Goal: Task Accomplishment & Management: Complete application form

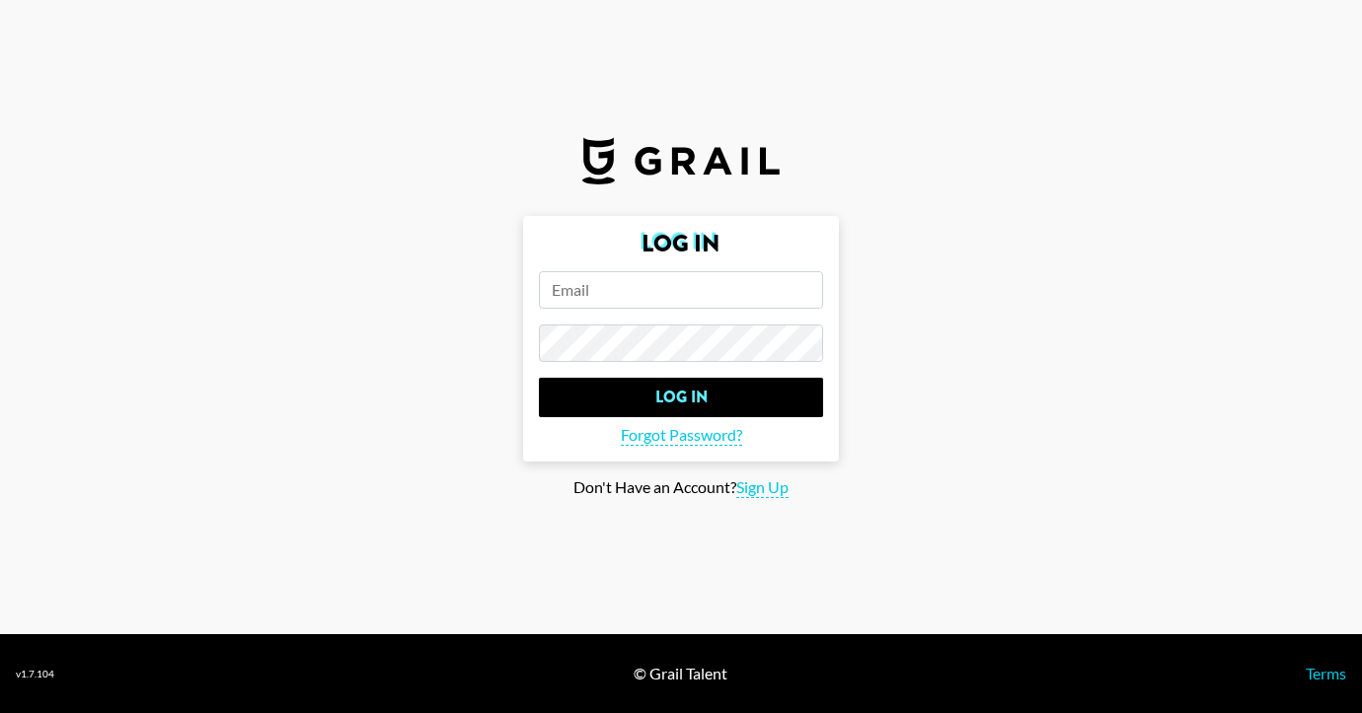
click at [677, 297] on input "email" at bounding box center [681, 289] width 284 height 37
click at [654, 440] on span "Forgot Password?" at bounding box center [681, 435] width 121 height 21
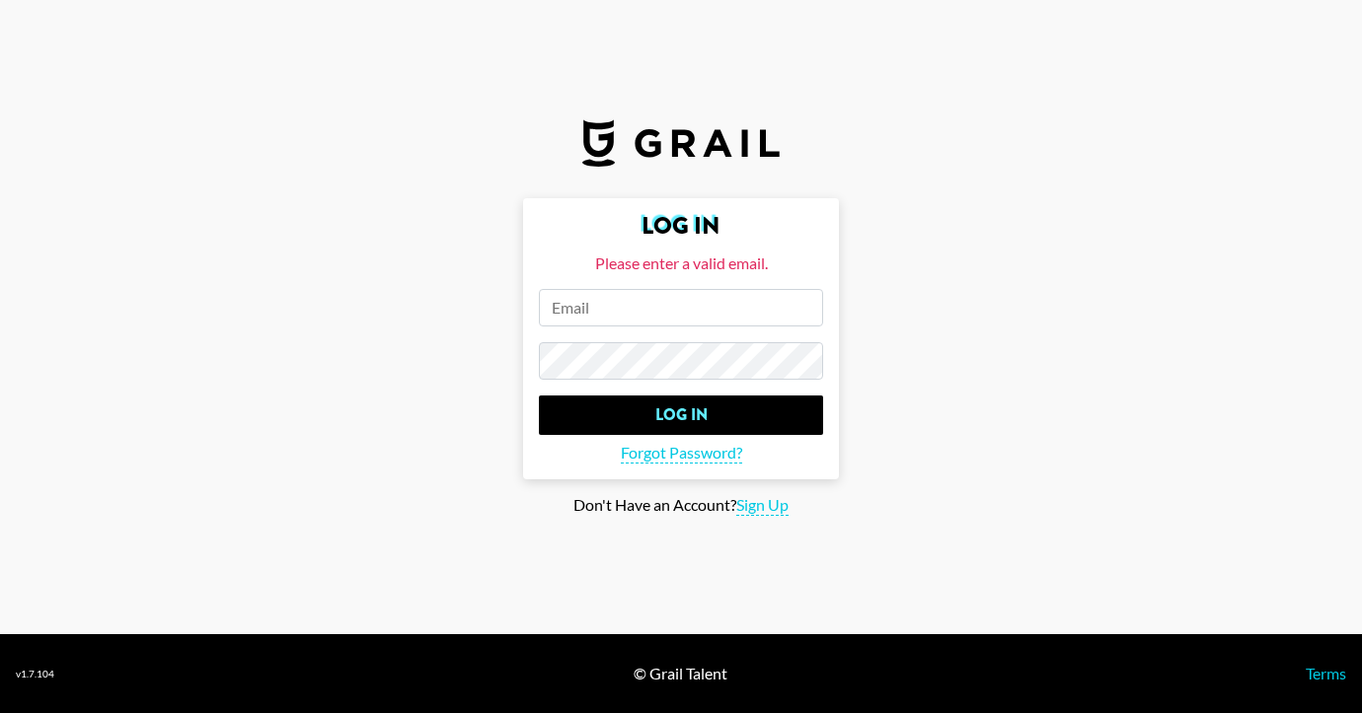
click at [640, 308] on input "email" at bounding box center [681, 307] width 284 height 37
type input "tschary@tschary.com"
click at [631, 453] on span "Forgot Password?" at bounding box center [681, 453] width 121 height 21
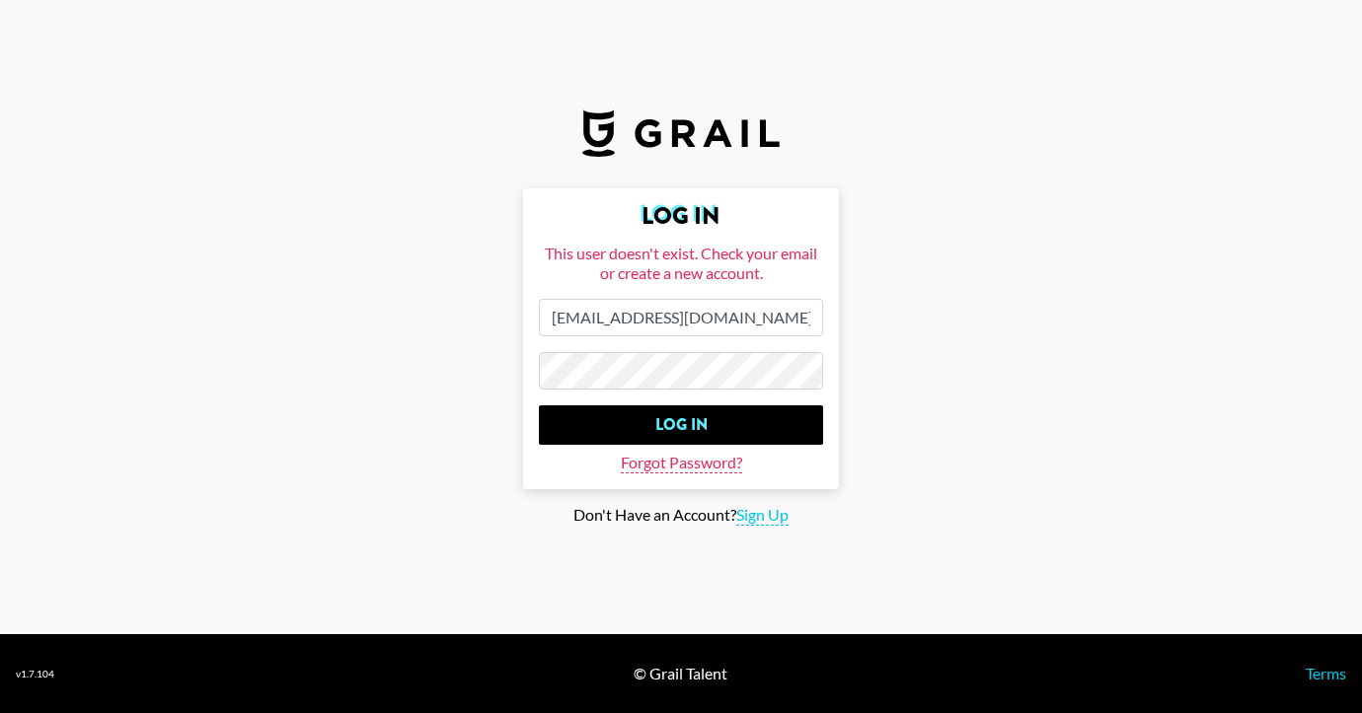
click at [658, 469] on span "Forgot Password?" at bounding box center [681, 463] width 121 height 21
click at [768, 518] on span "Sign Up" at bounding box center [762, 515] width 52 height 21
type input "Sign Up"
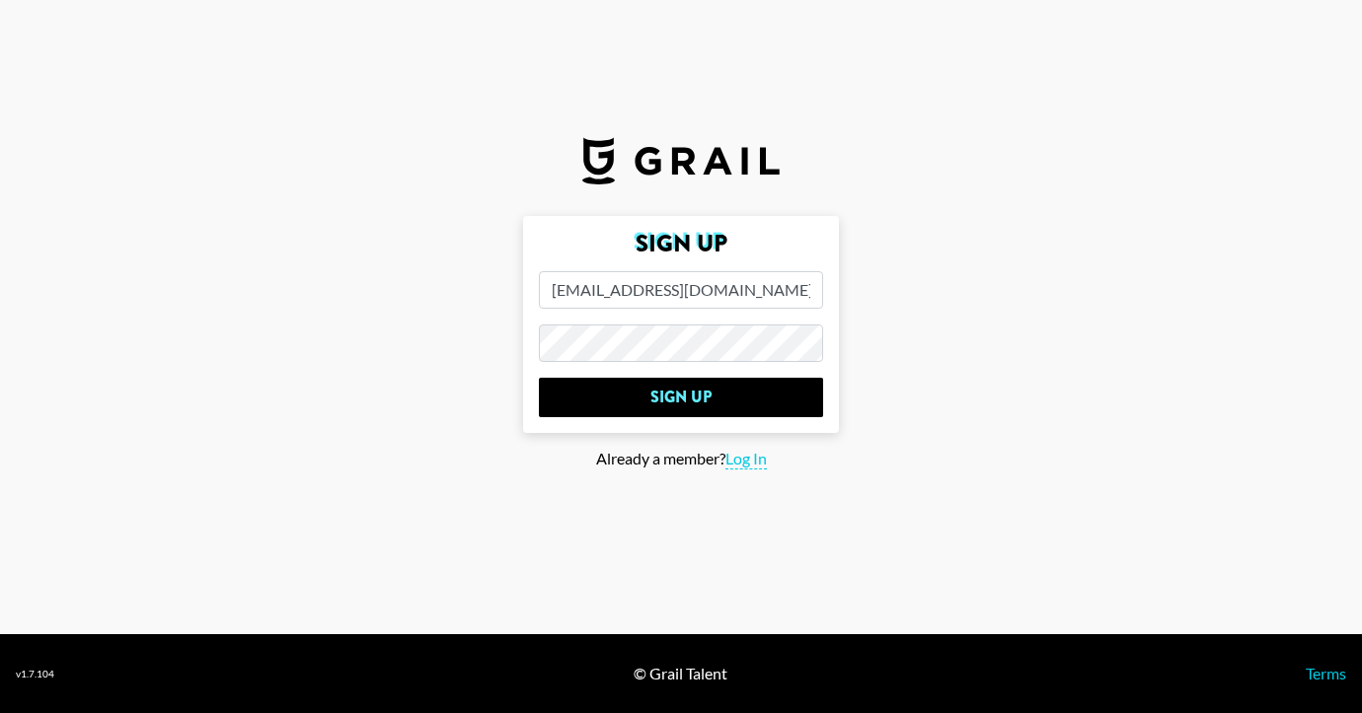
click at [539, 378] on input "Sign Up" at bounding box center [681, 397] width 284 height 39
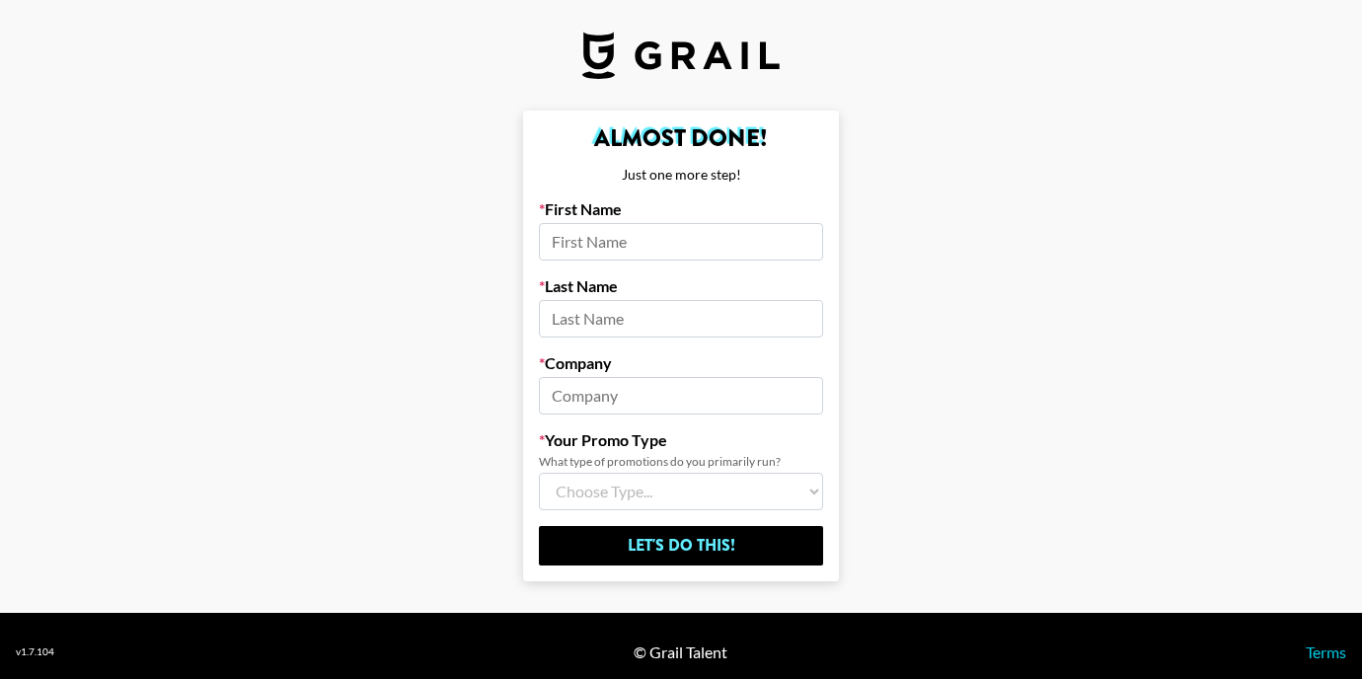
click at [654, 242] on input at bounding box center [681, 241] width 284 height 37
type input "Karina"
click at [639, 314] on input at bounding box center [681, 318] width 284 height 37
type input "Mannanova"
click at [592, 401] on input at bounding box center [681, 395] width 284 height 37
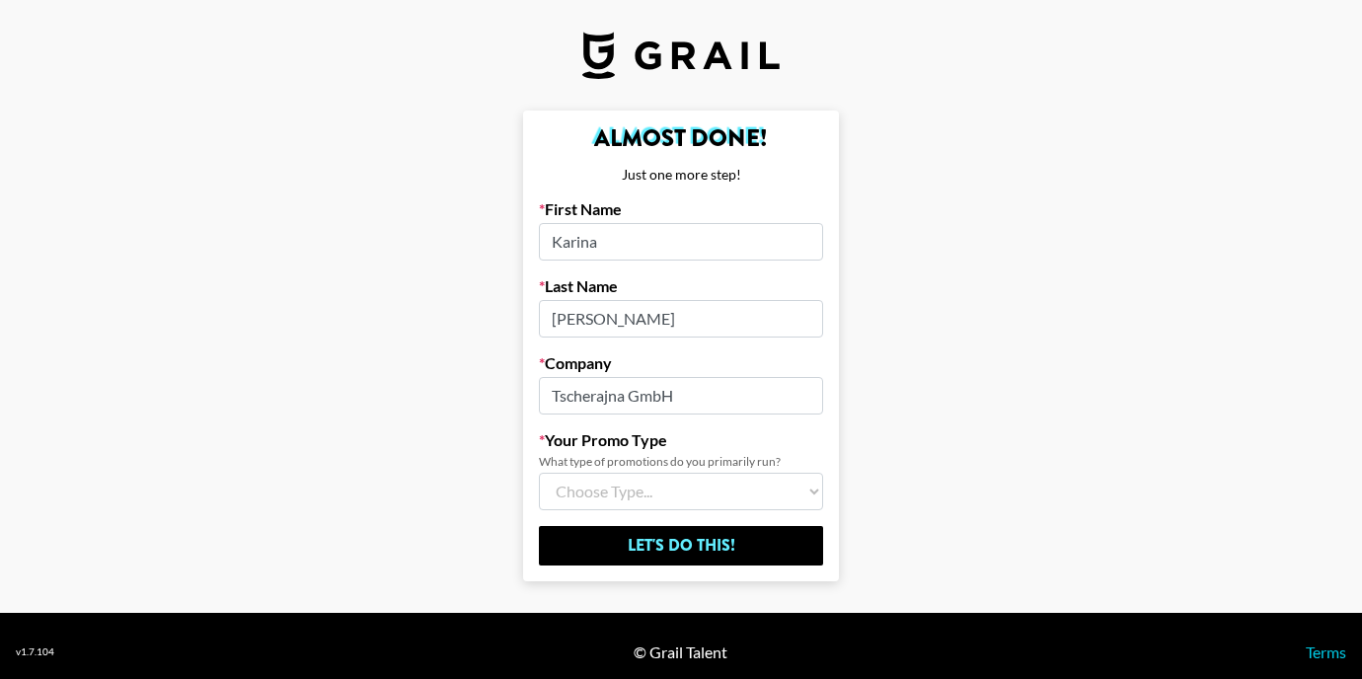
type input "Tscherajna GmbH"
click at [704, 373] on div "Company Tscherajna GmbH" at bounding box center [681, 383] width 284 height 61
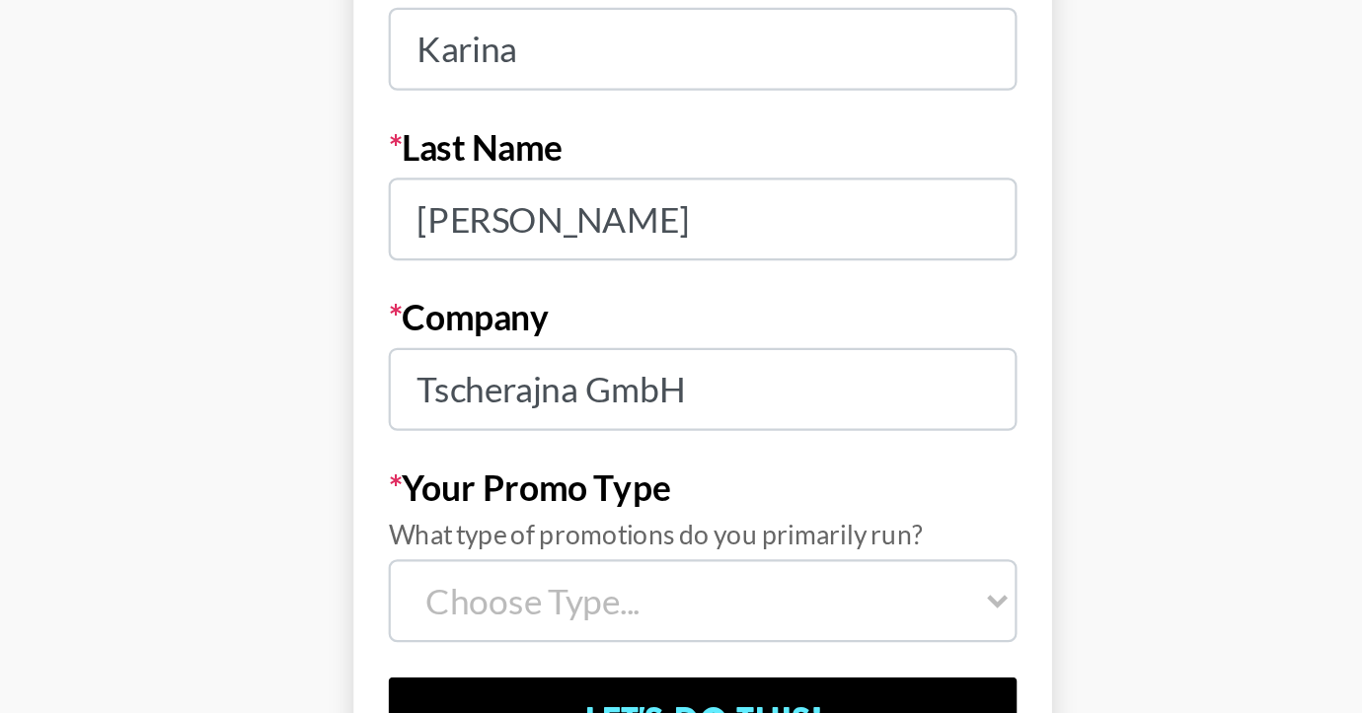
click at [617, 492] on select "Choose Type... Song Promos Brand Promos Both (I work at an Agency)" at bounding box center [681, 501] width 284 height 37
select select "Brand"
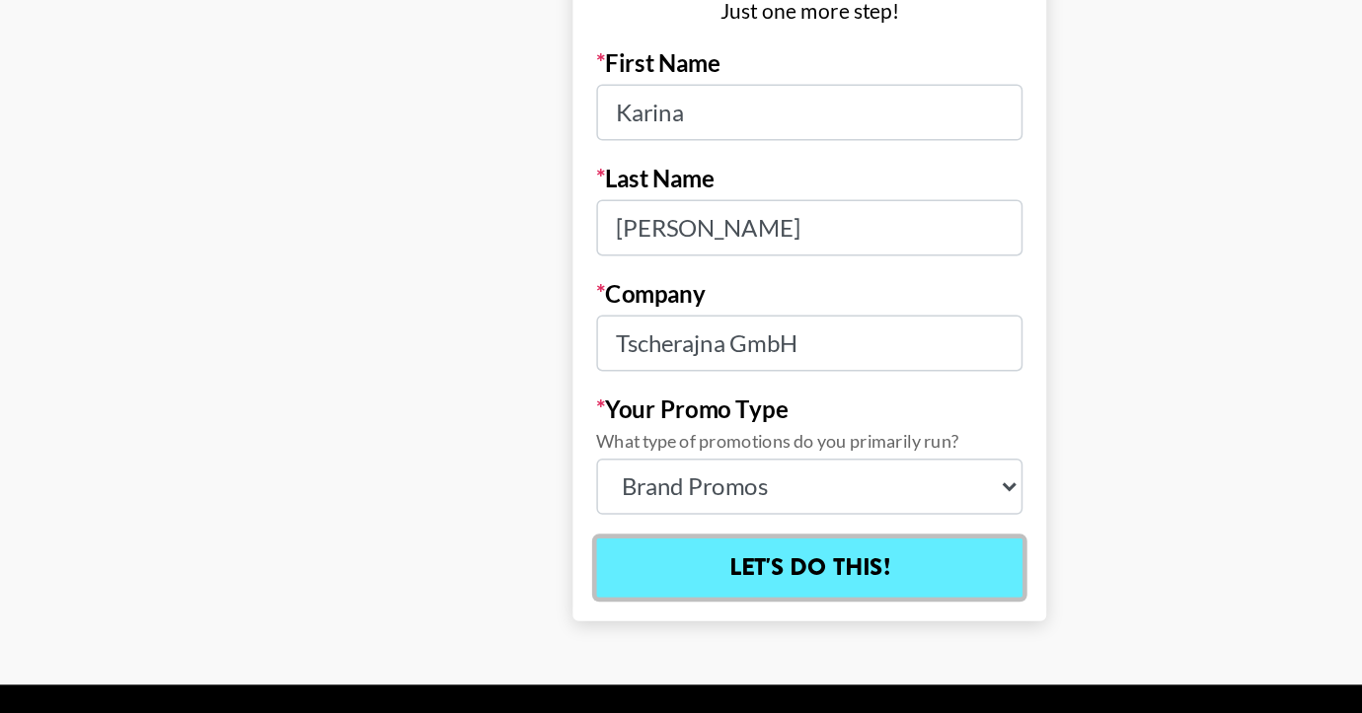
click at [640, 555] on input "Let's Do This!" at bounding box center [681, 556] width 284 height 39
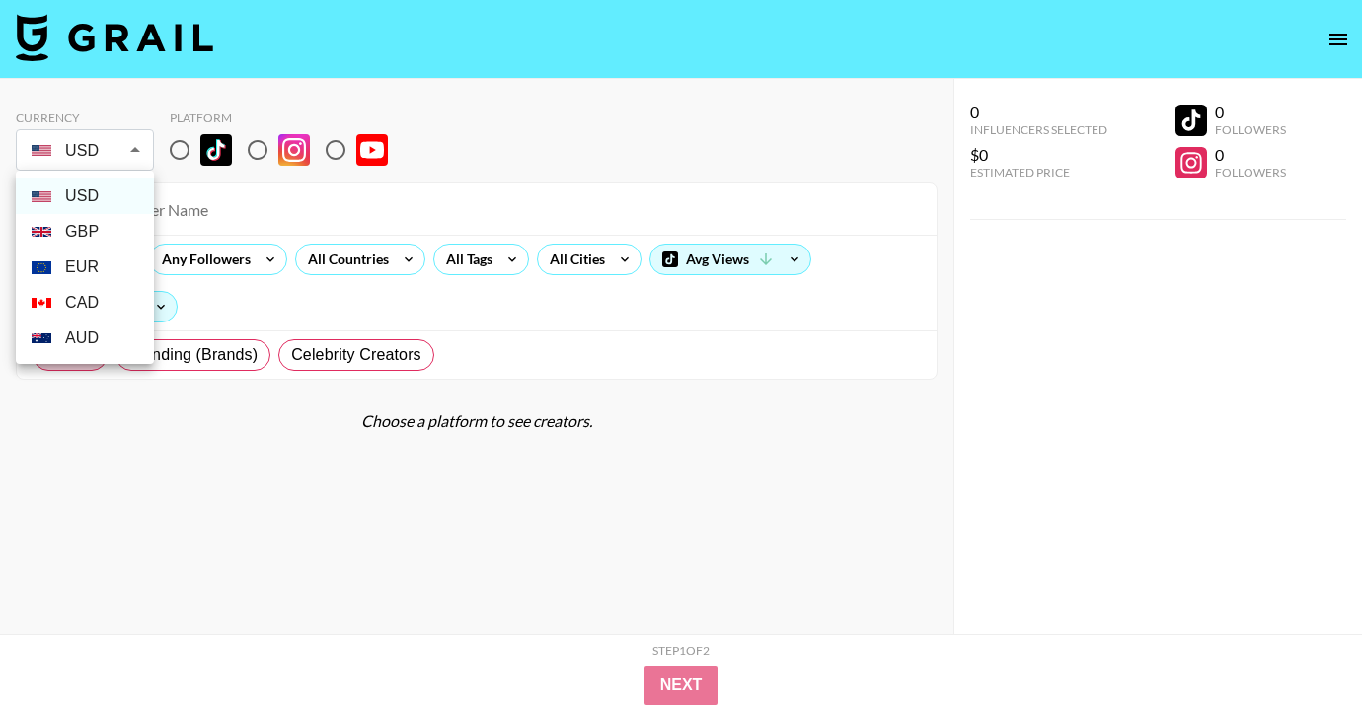
click at [122, 155] on body "Currency USD USD ​ Platform All Prices Any Followers All Countries All Tags All…" at bounding box center [681, 396] width 1362 height 792
click at [89, 279] on li "EUR" at bounding box center [85, 268] width 138 height 36
type input "EUR"
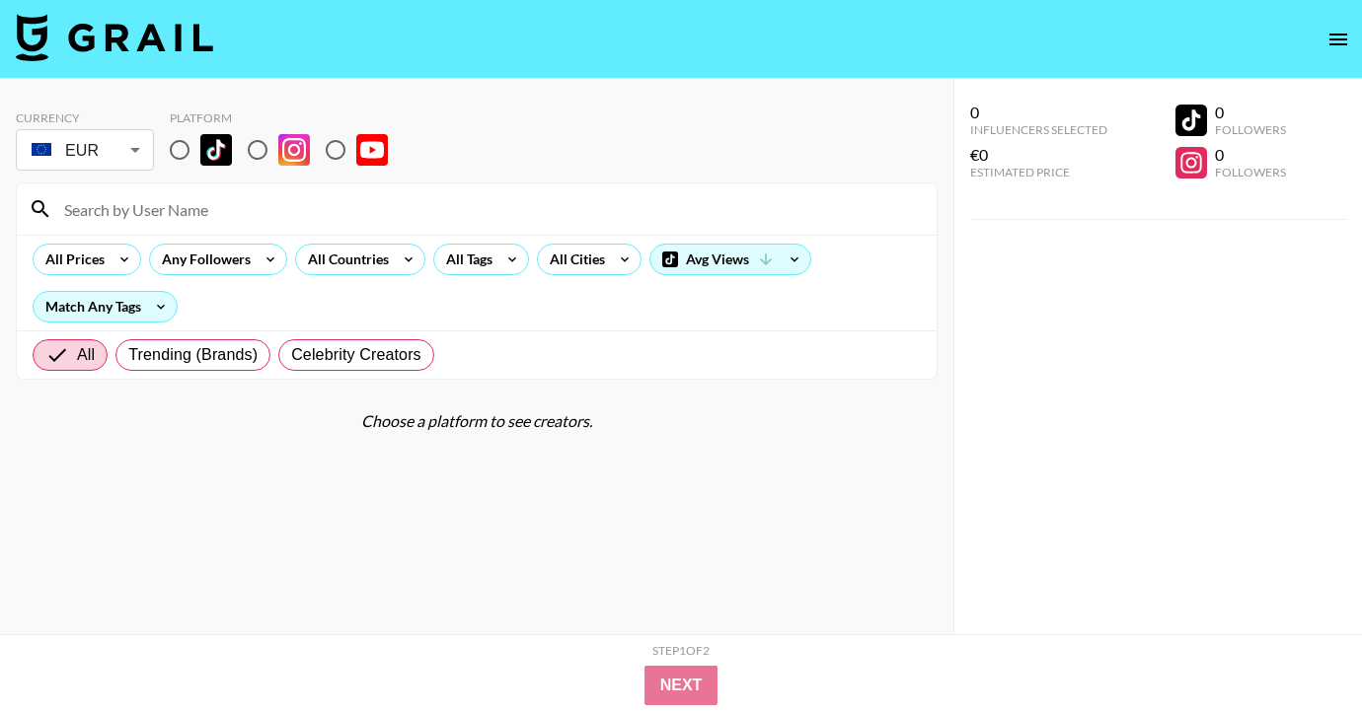
click at [259, 153] on input "radio" at bounding box center [257, 149] width 41 height 41
radio input "true"
click at [1347, 43] on icon "open drawer" at bounding box center [1338, 40] width 24 height 24
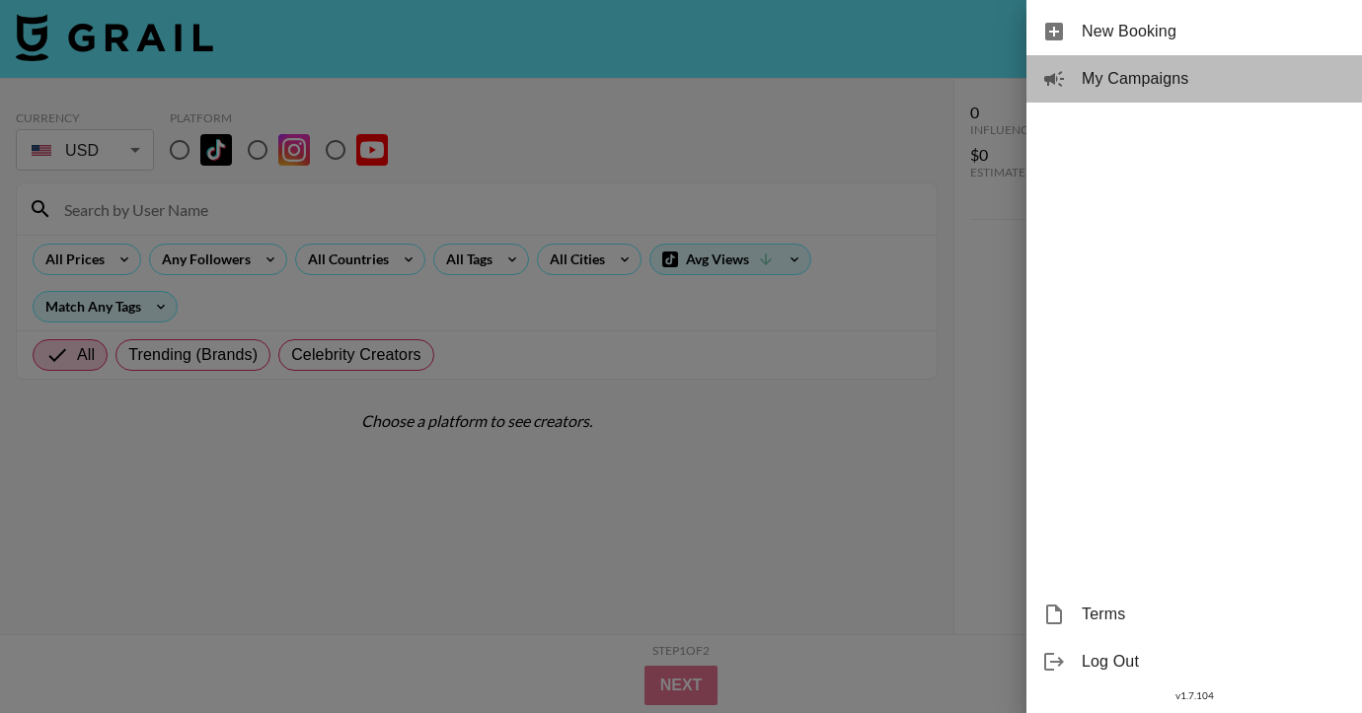
click at [1191, 84] on span "My Campaigns" at bounding box center [1213, 79] width 264 height 24
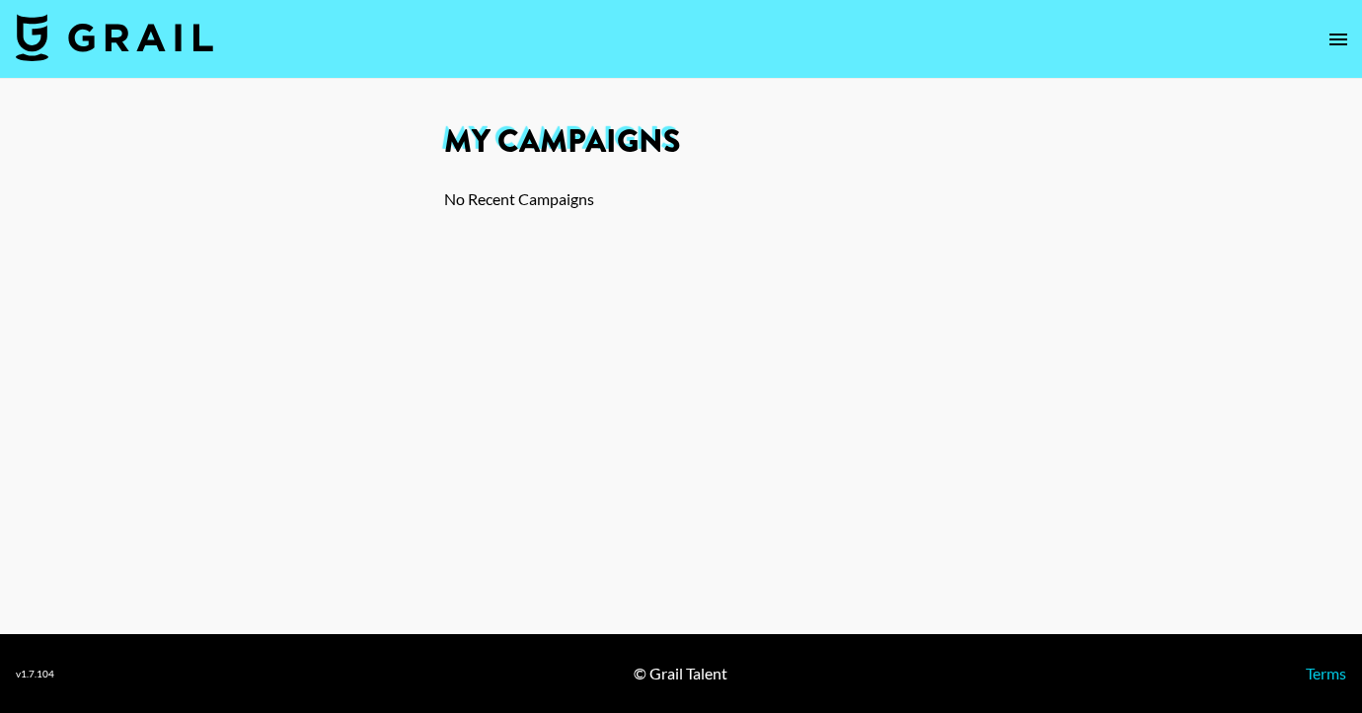
click at [1336, 29] on icon "open drawer" at bounding box center [1338, 40] width 24 height 24
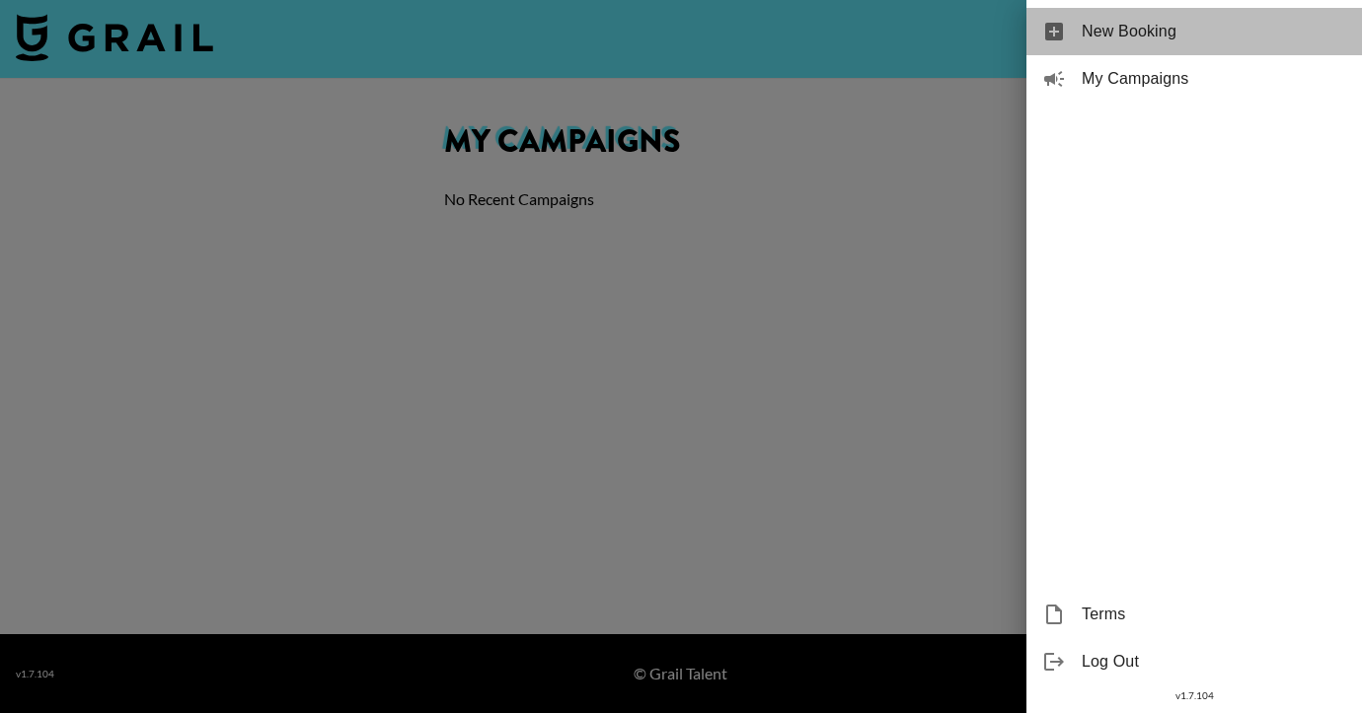
click at [1088, 30] on span "New Booking" at bounding box center [1213, 32] width 264 height 24
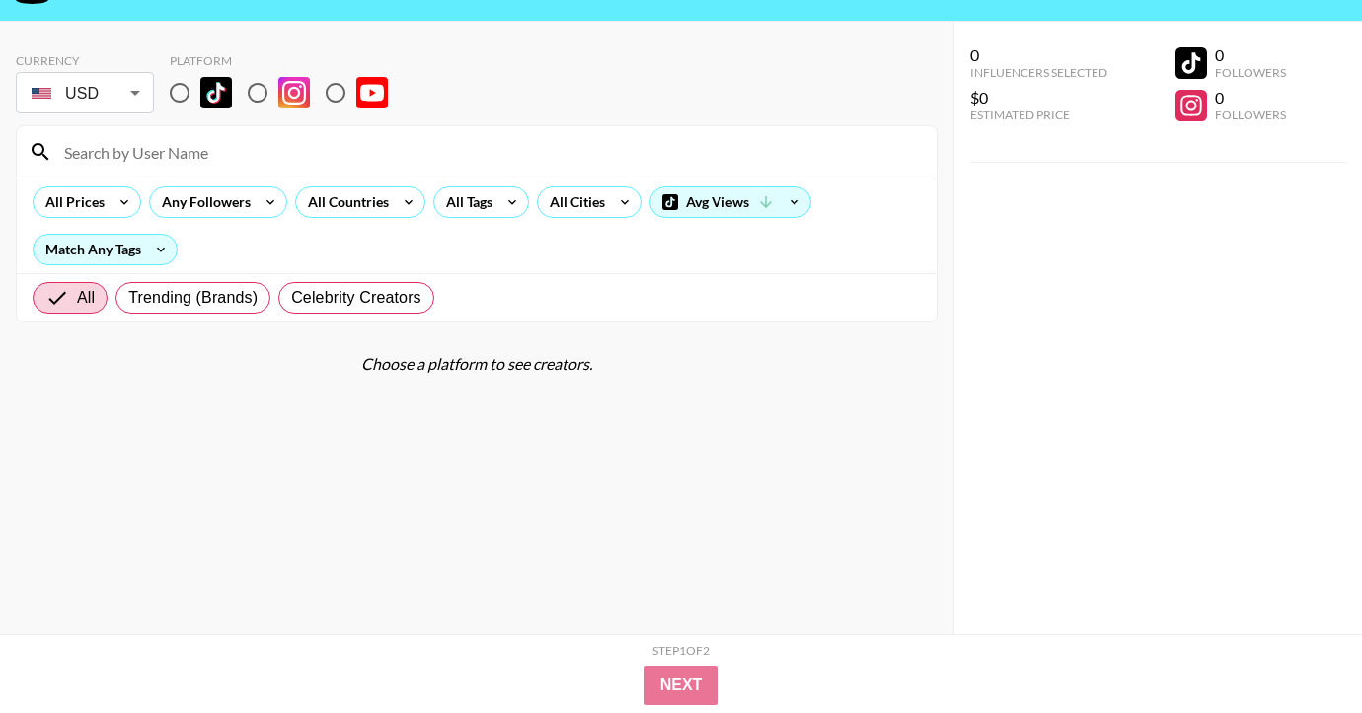
scroll to position [60, 0]
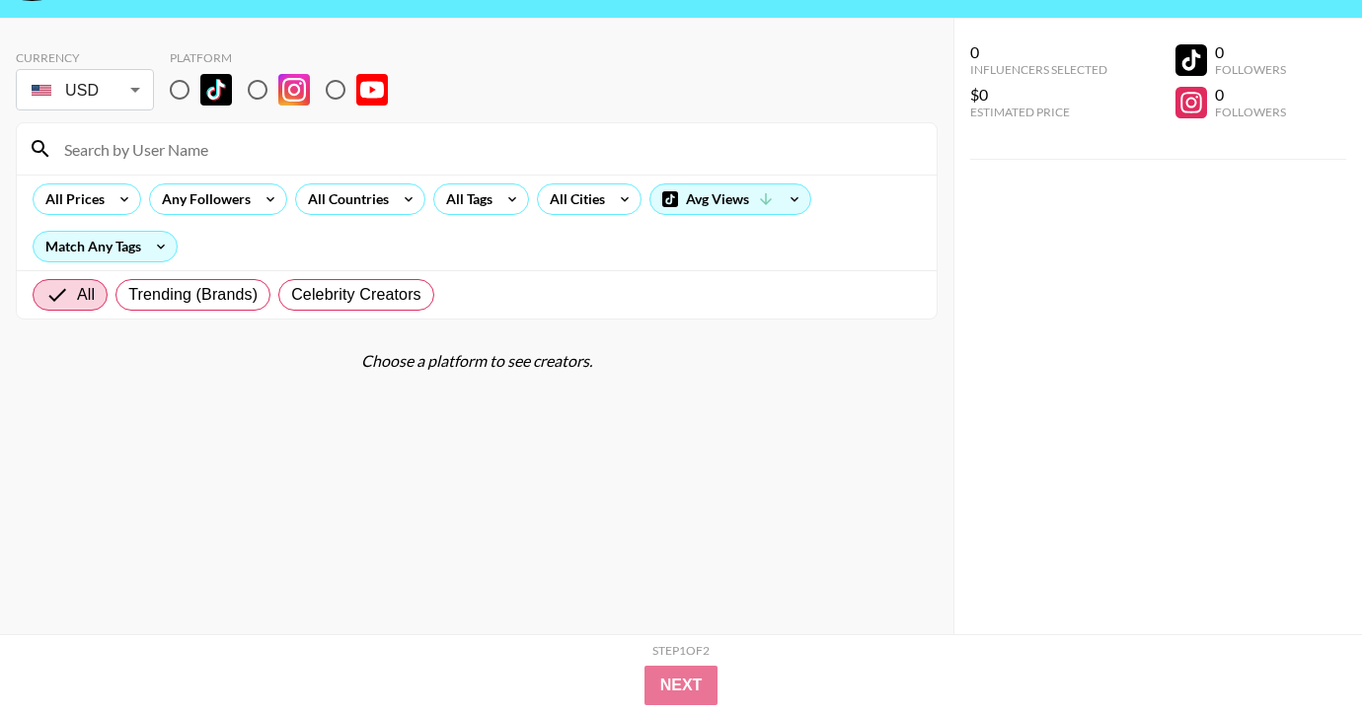
click at [256, 97] on input "radio" at bounding box center [257, 89] width 41 height 41
radio input "true"
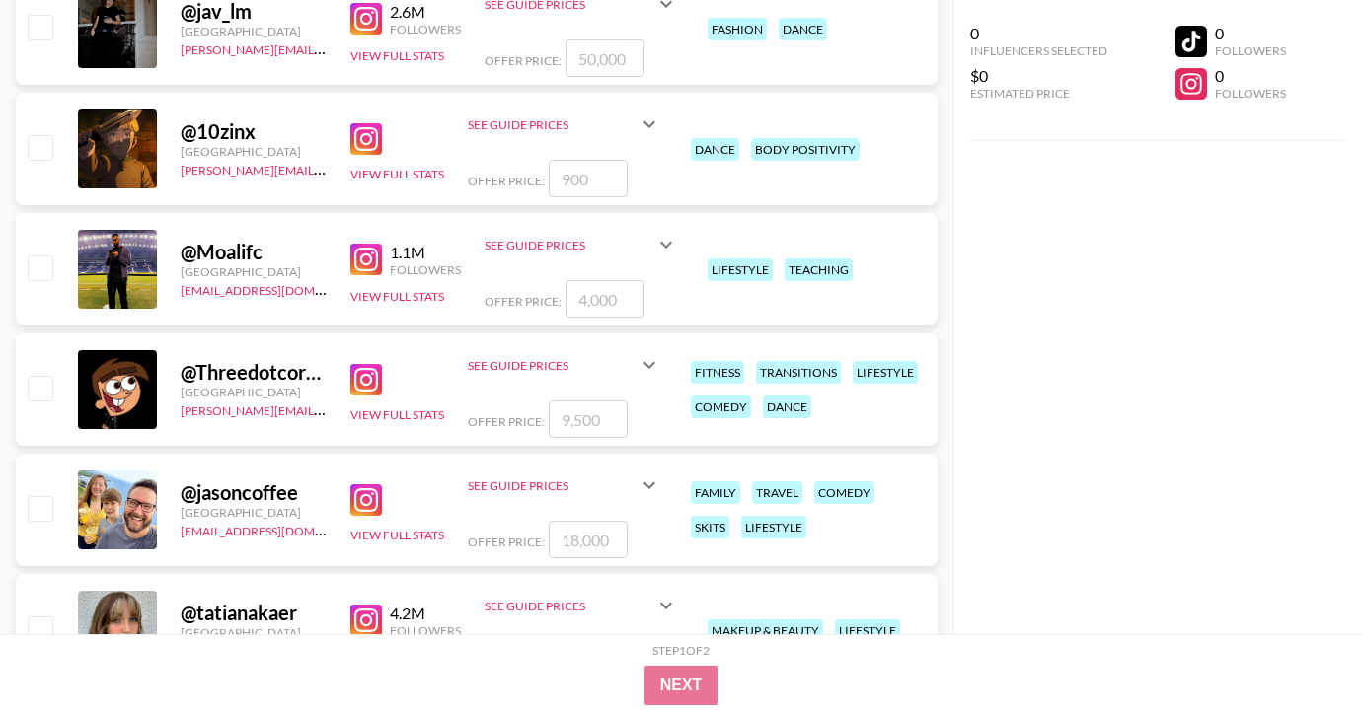
scroll to position [0, 0]
